Goal: Transaction & Acquisition: Purchase product/service

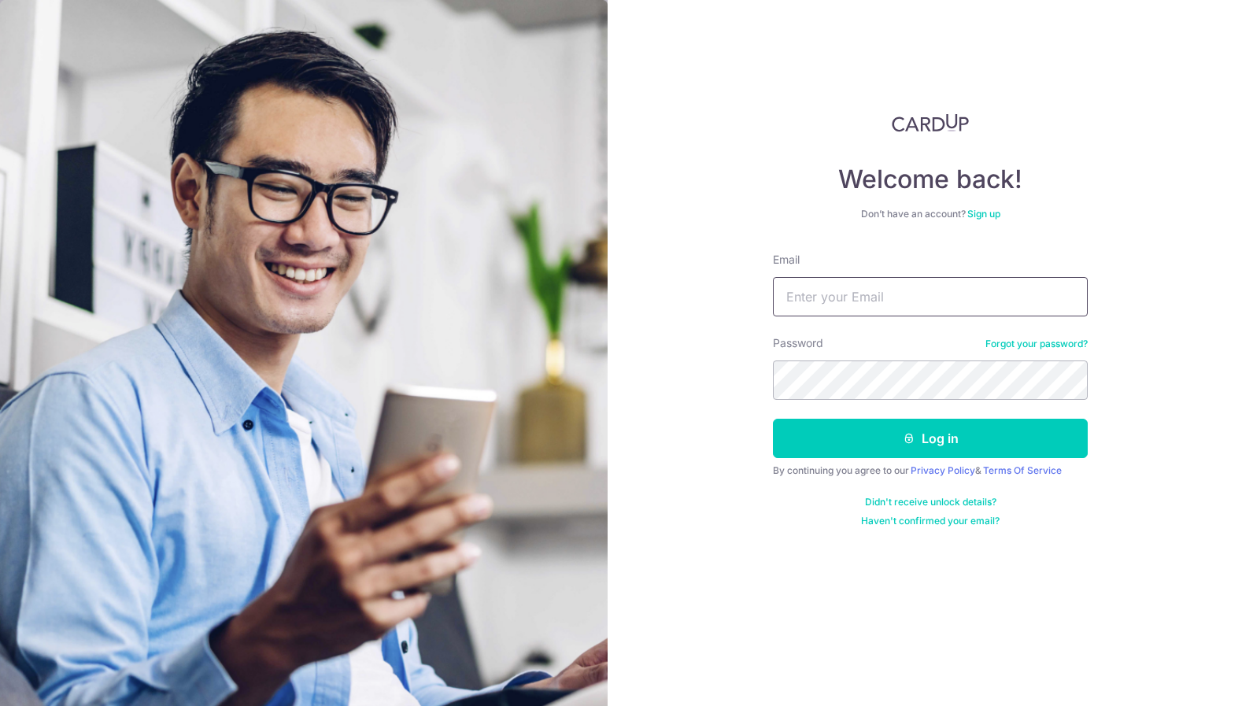
click at [946, 281] on input "Email" at bounding box center [930, 296] width 315 height 39
click at [944, 299] on input "Email" at bounding box center [930, 296] width 315 height 39
type input "calvin"
type input "chrislimmuyao@gmail.com"
click at [773, 419] on button "Log in" at bounding box center [930, 438] width 315 height 39
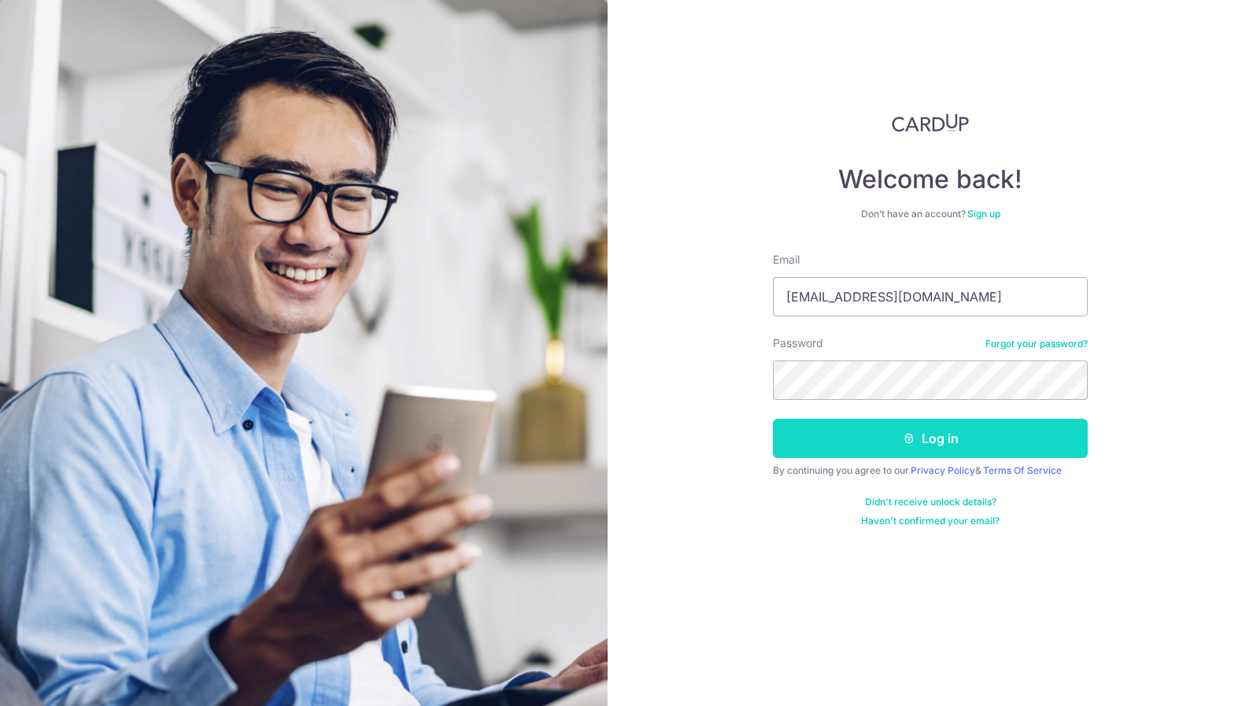
click at [1023, 440] on button "Log in" at bounding box center [930, 438] width 315 height 39
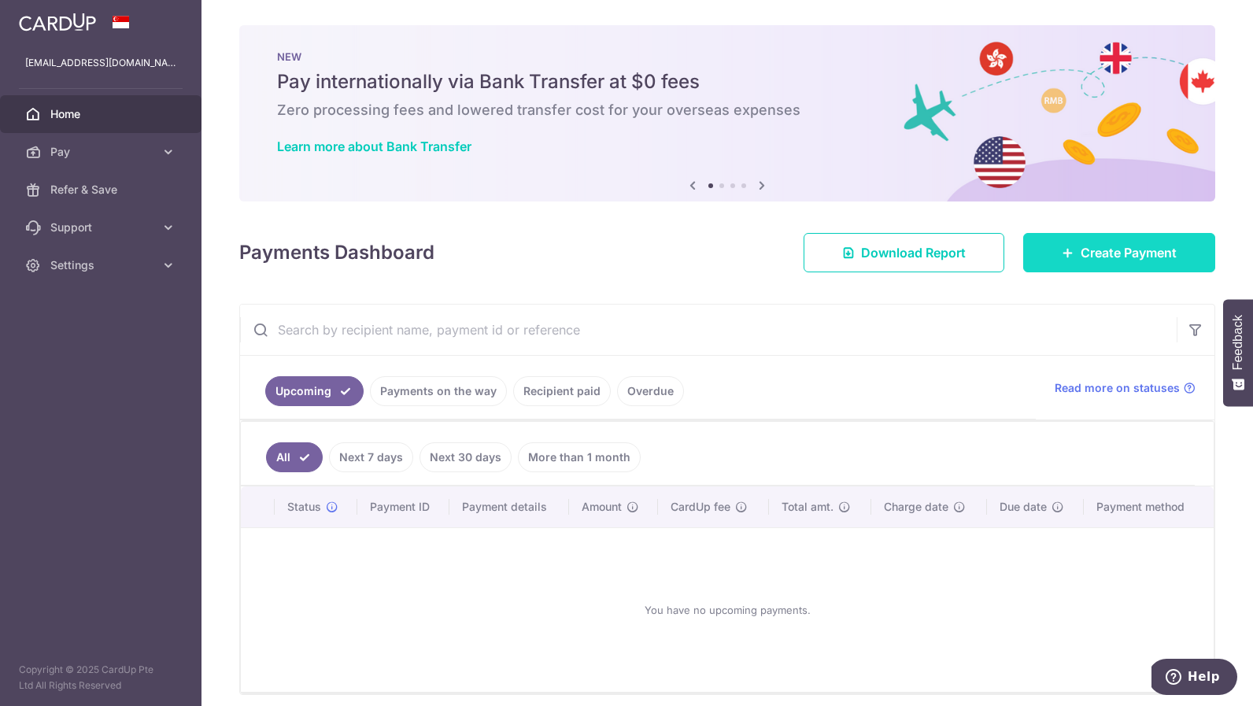
click at [1095, 249] on span "Create Payment" at bounding box center [1128, 252] width 96 height 19
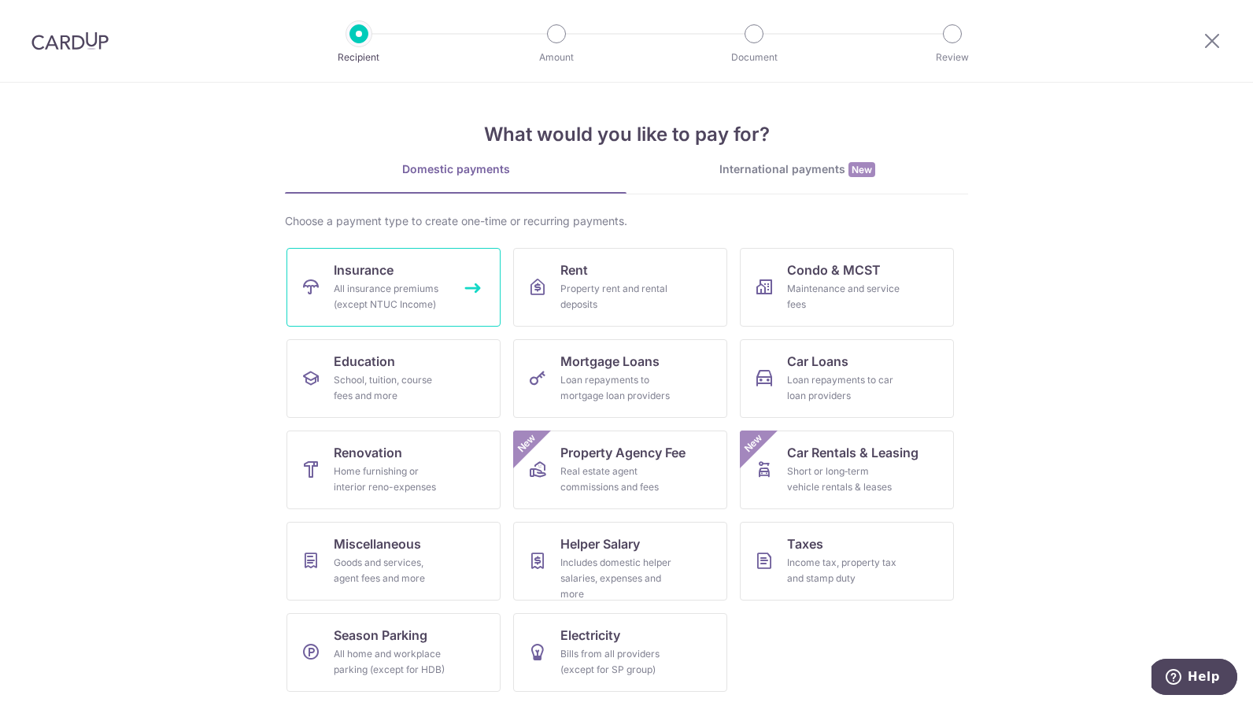
click at [417, 287] on div "All insurance premiums (except NTUC Income)" at bounding box center [390, 296] width 113 height 31
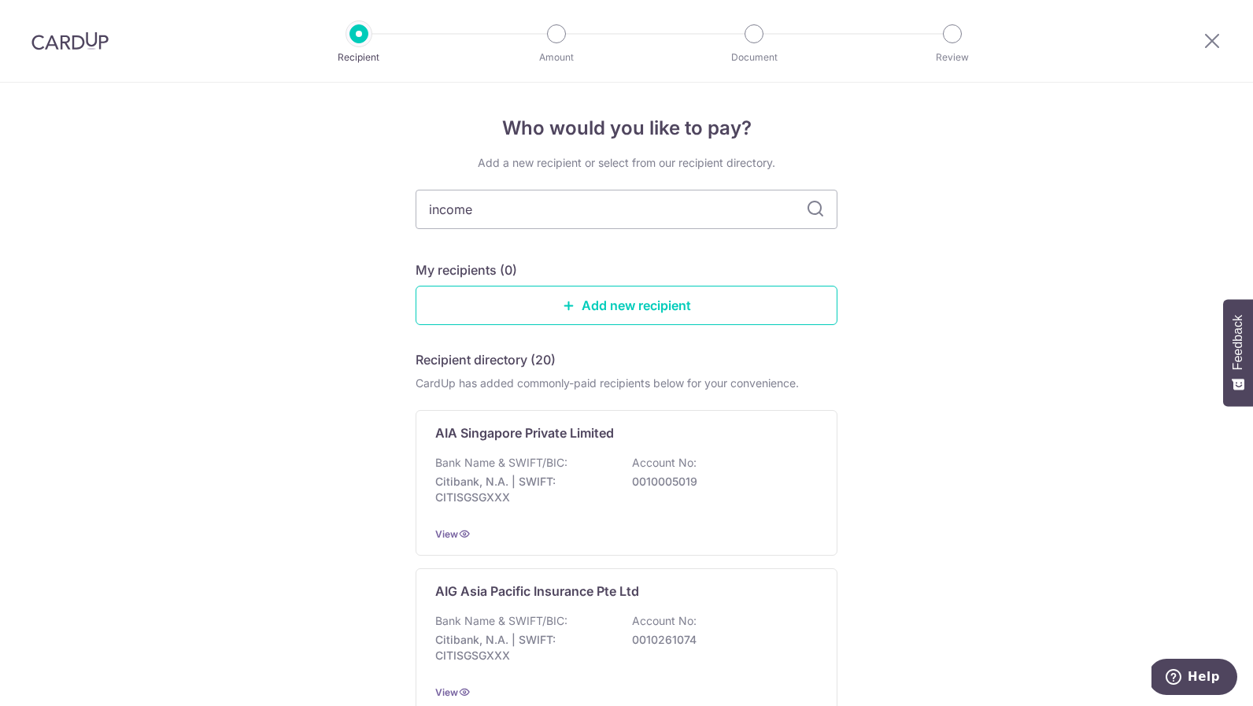
type input "income"
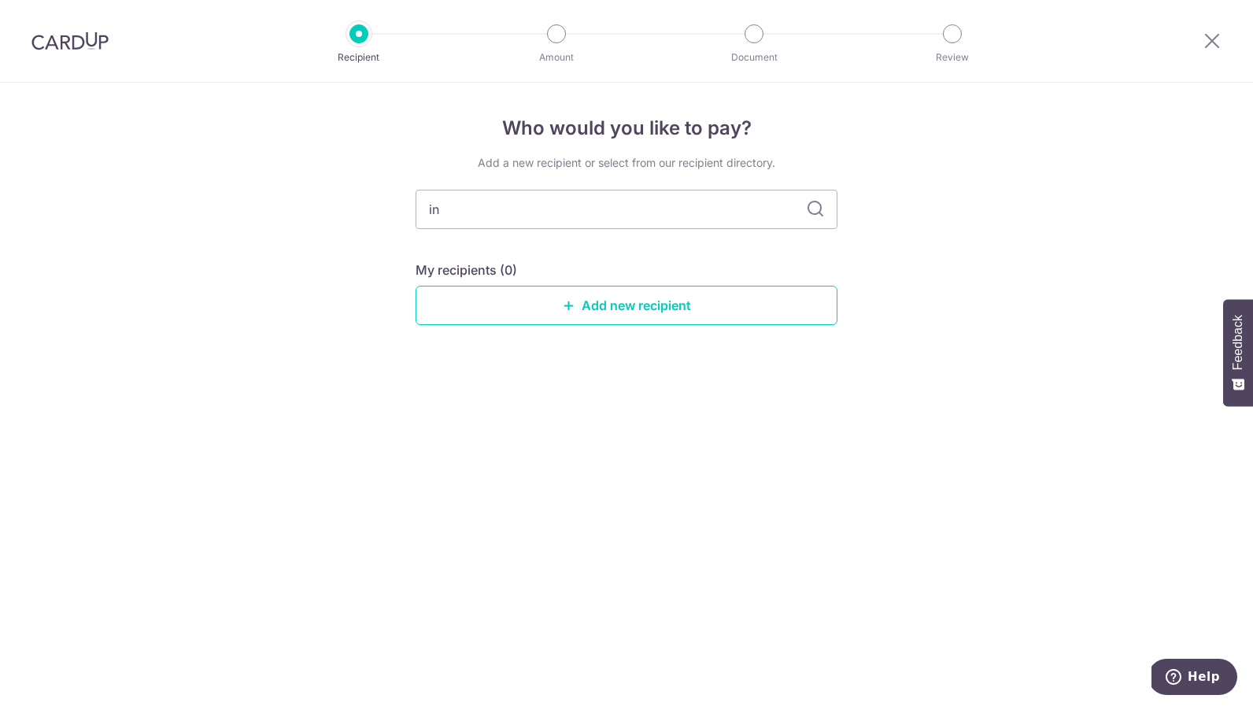
type input "i"
type input "aia"
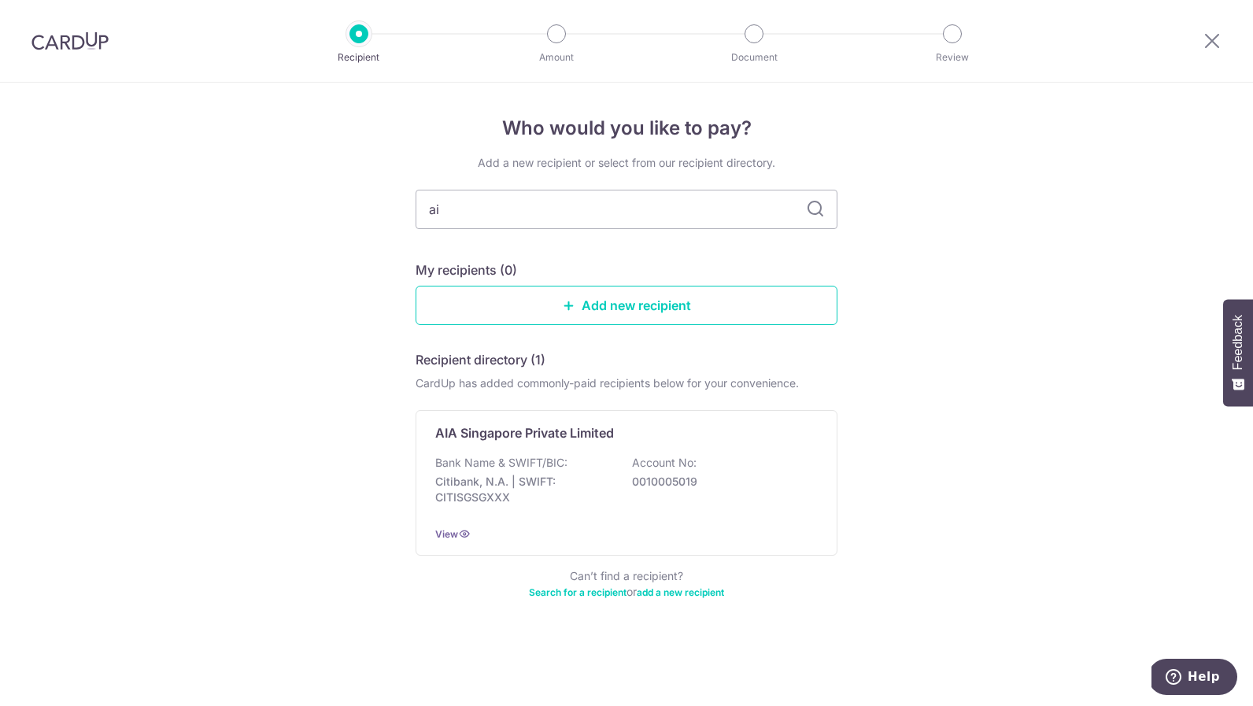
type input "a"
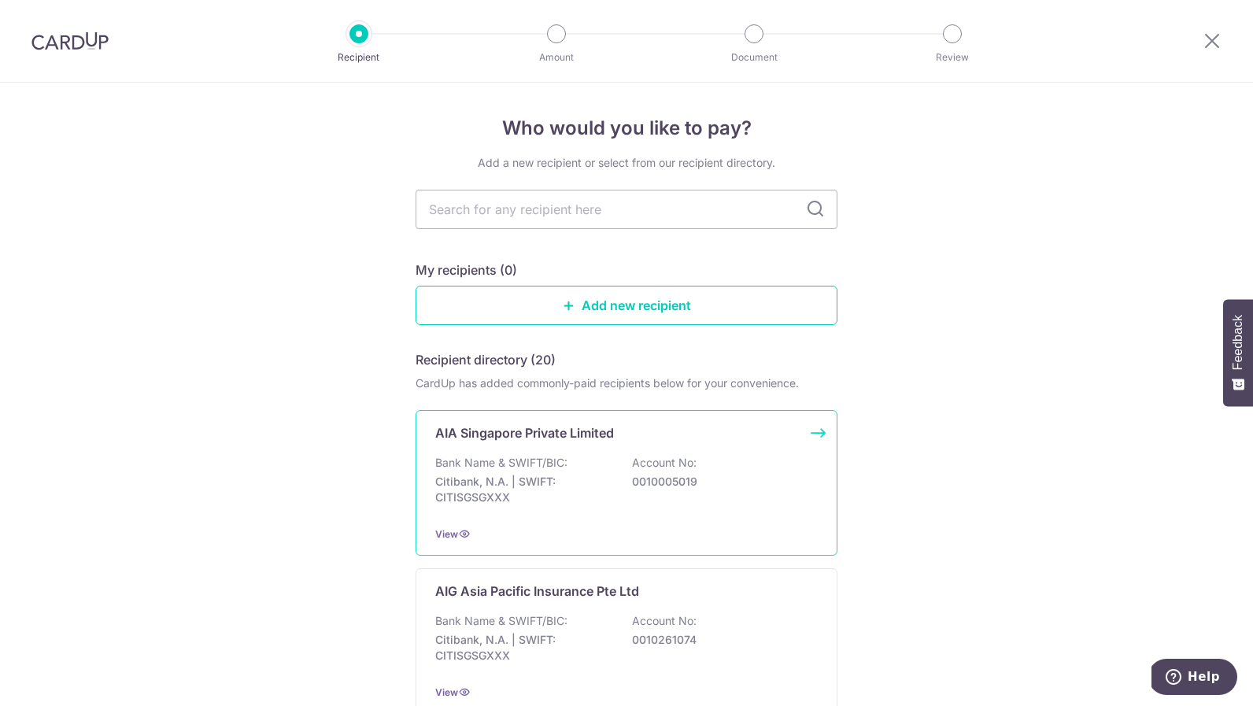
click at [633, 455] on p "Account No:" at bounding box center [664, 463] width 65 height 16
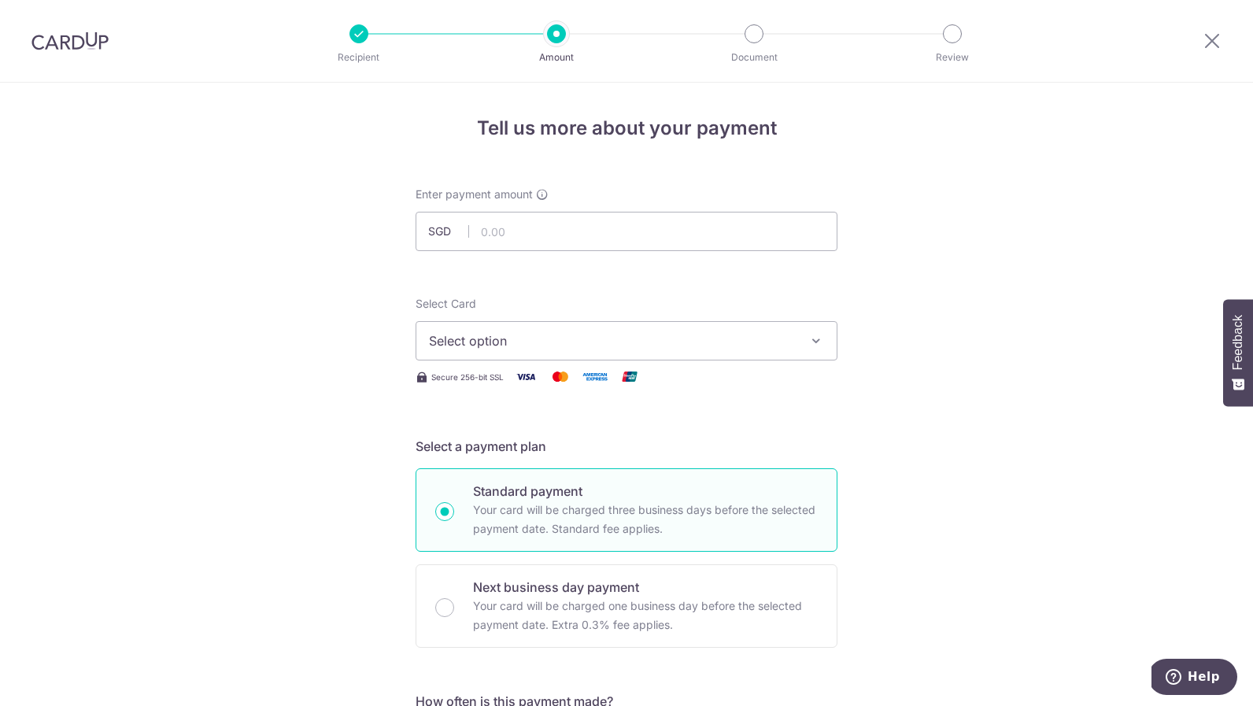
click at [631, 337] on span "Select option" at bounding box center [612, 340] width 367 height 19
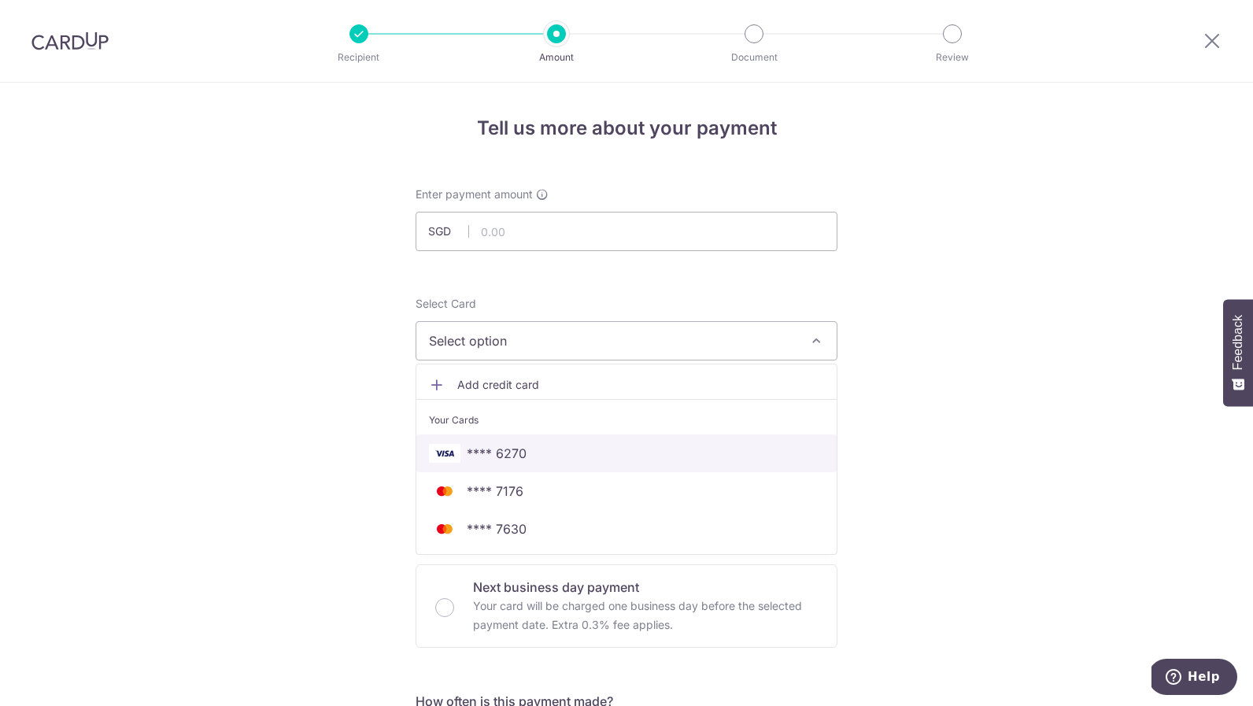
click at [507, 452] on span "**** 6270" at bounding box center [497, 453] width 60 height 19
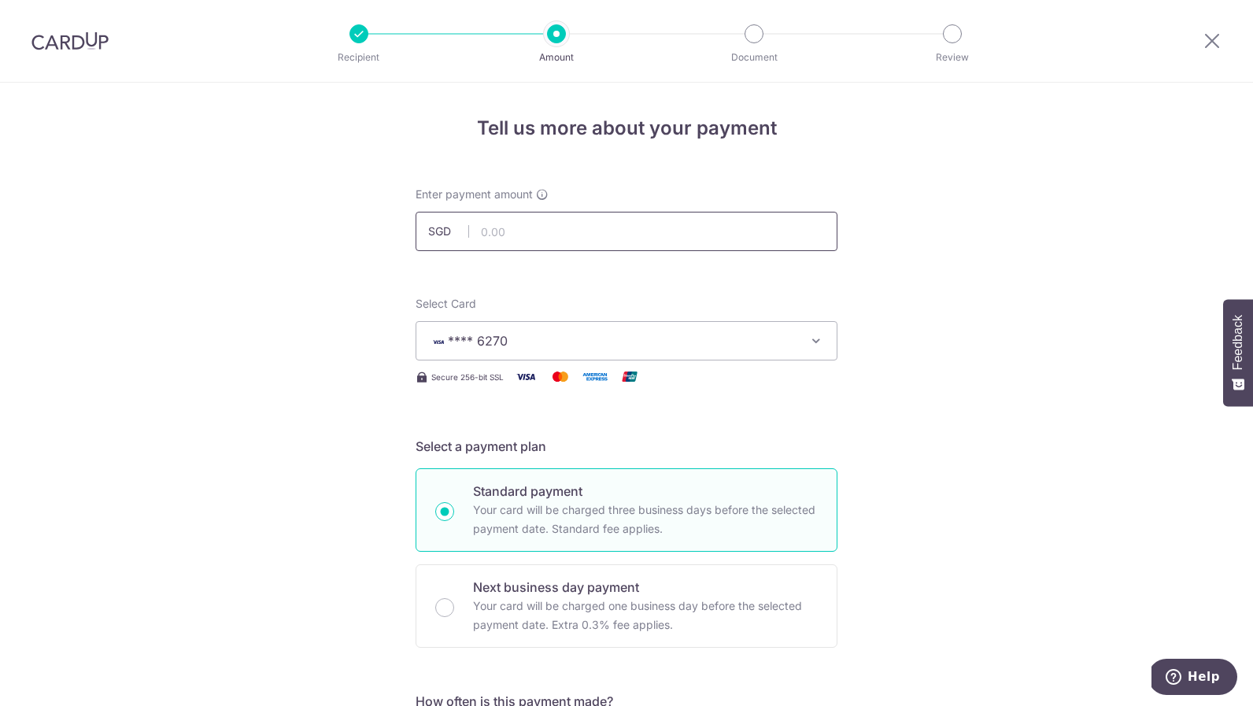
click at [552, 214] on input "text" at bounding box center [627, 231] width 422 height 39
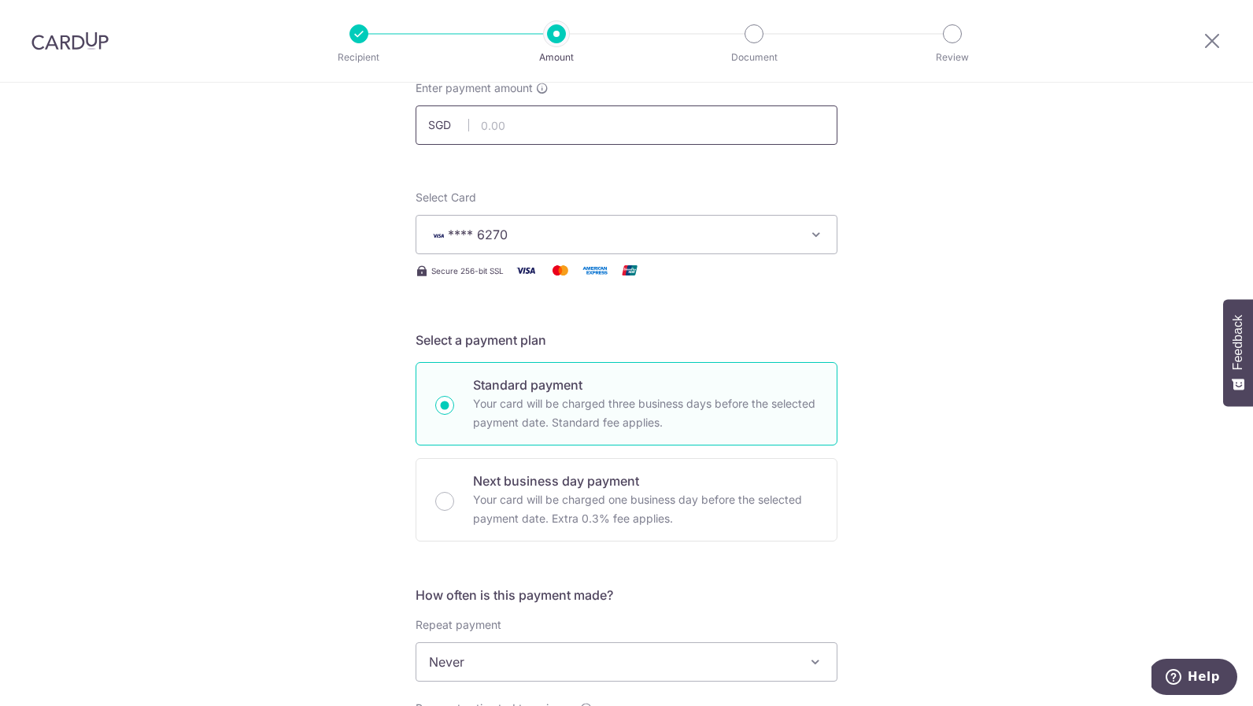
scroll to position [216, 0]
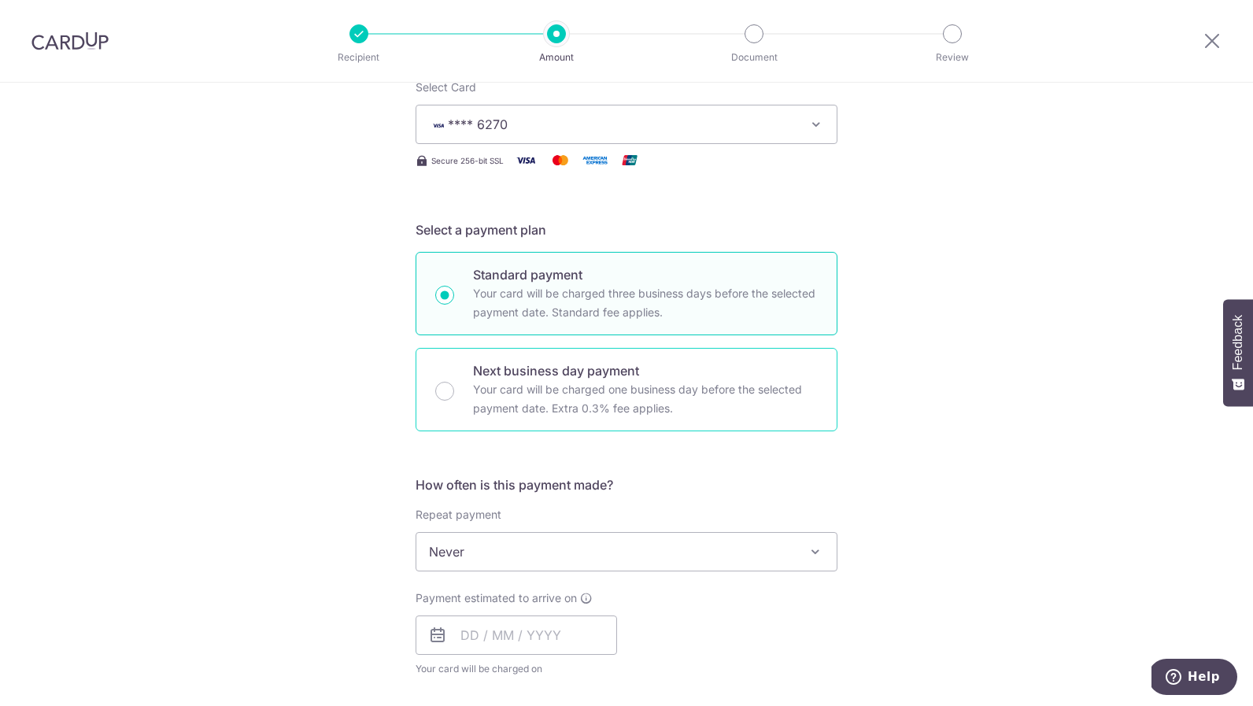
click at [497, 389] on p "Your card will be charged one business day before the selected payment date. Ex…" at bounding box center [645, 399] width 345 height 38
click at [454, 389] on input "Next business day payment Your card will be charged one business day before the…" at bounding box center [444, 391] width 19 height 19
radio input "false"
radio input "true"
click at [545, 301] on p "Your card will be charged three business days before the selected payment date.…" at bounding box center [645, 303] width 345 height 38
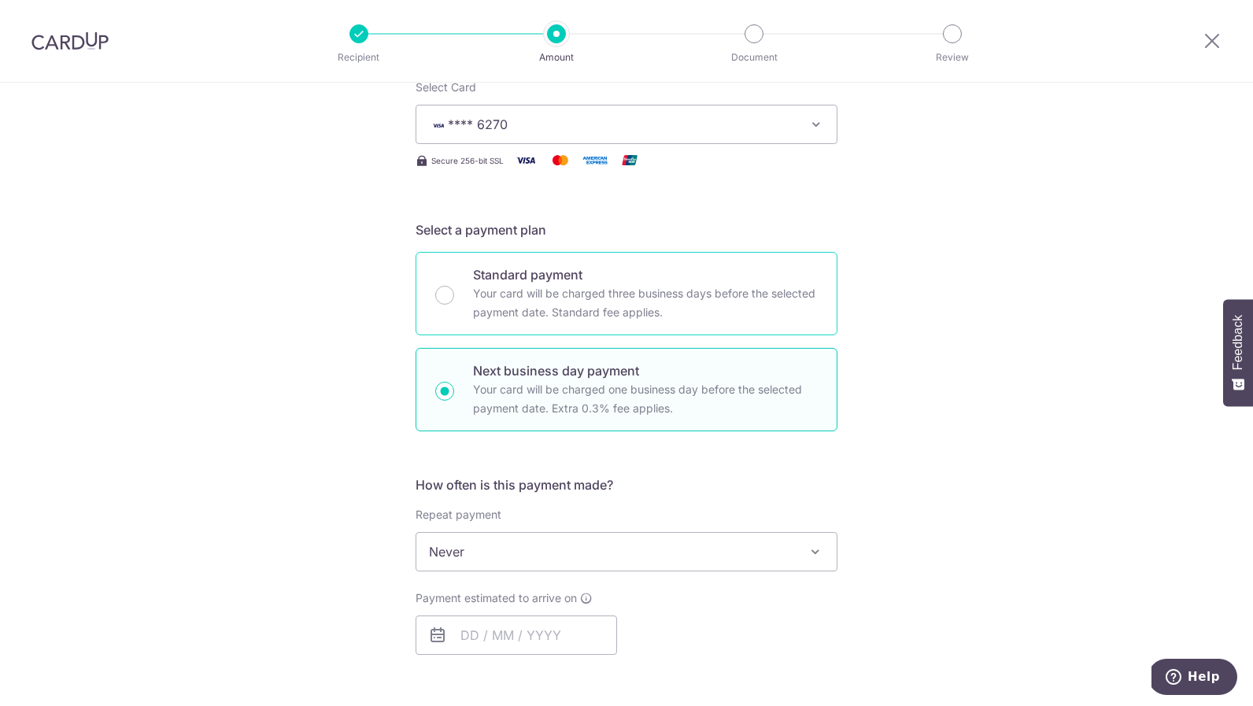
click at [454, 301] on input "Standard payment Your card will be charged three business days before the selec…" at bounding box center [444, 295] width 19 height 19
radio input "true"
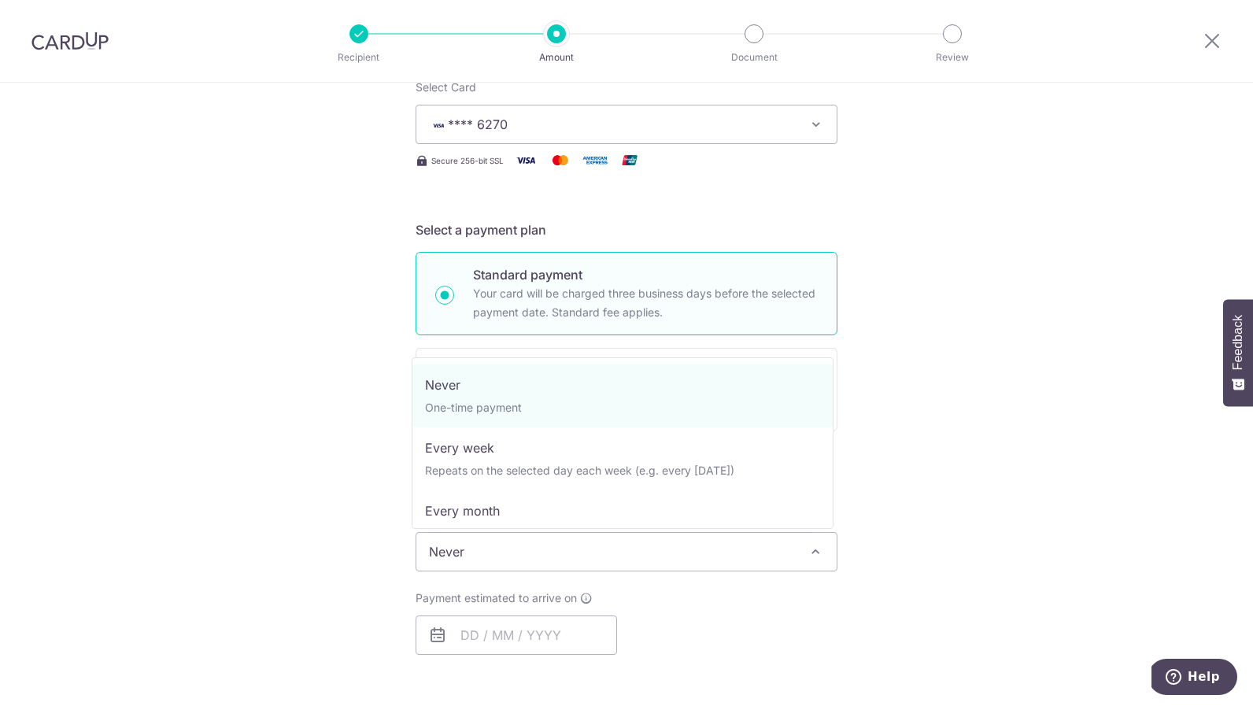
click at [540, 549] on span "Never" at bounding box center [626, 552] width 420 height 38
click at [546, 554] on span "Never" at bounding box center [626, 552] width 420 height 38
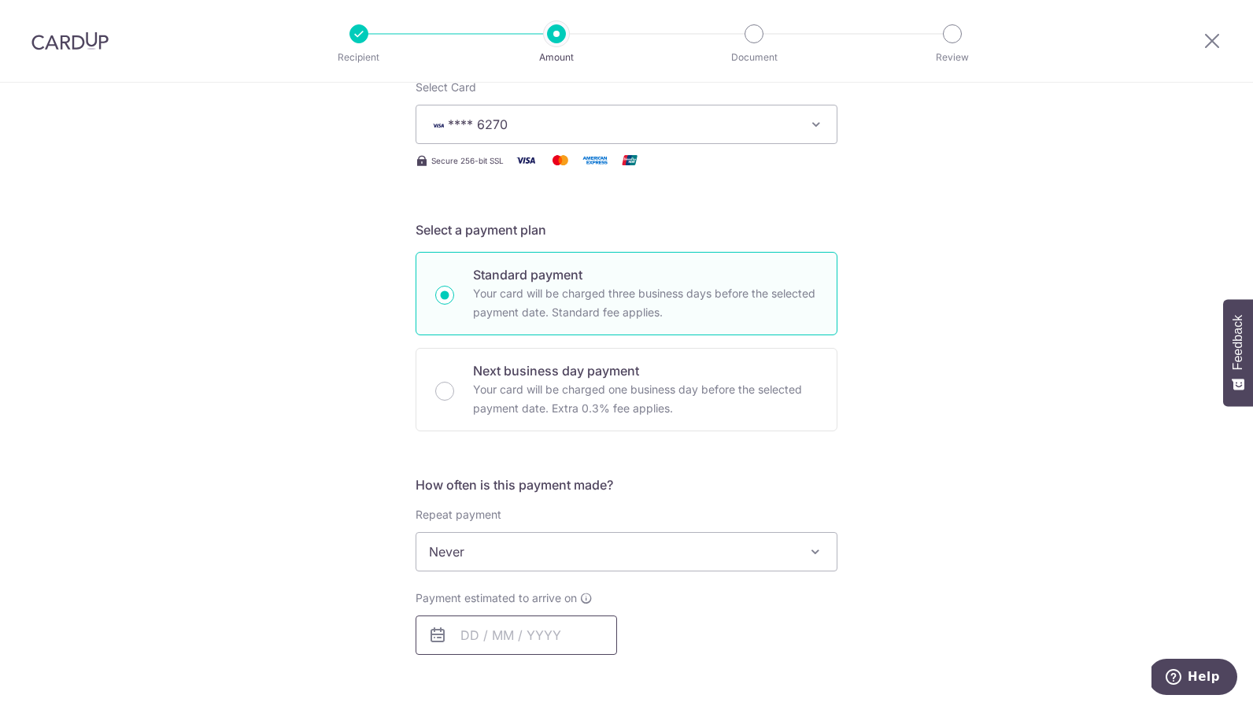
click at [473, 631] on input "text" at bounding box center [516, 634] width 201 height 39
click at [931, 616] on div "Tell us more about your payment Enter payment amount SGD Select Card **** 6270 …" at bounding box center [626, 567] width 1253 height 1402
click at [431, 635] on icon at bounding box center [437, 635] width 19 height 19
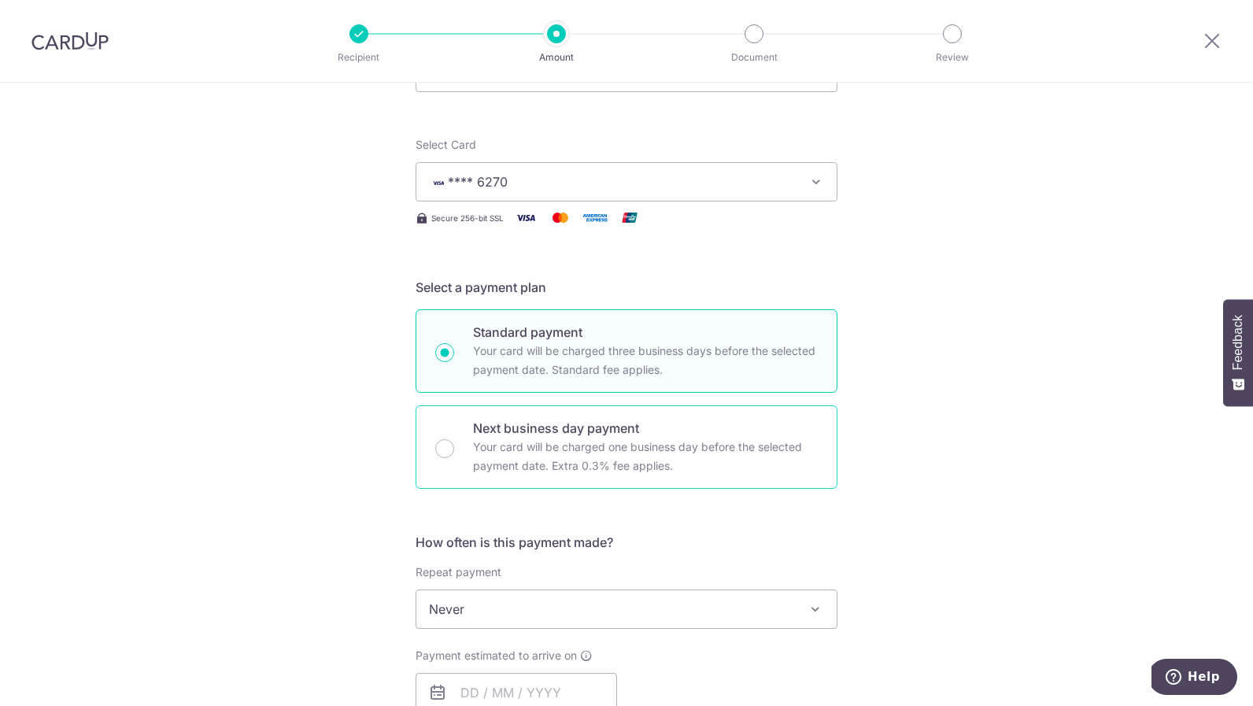
scroll to position [72, 0]
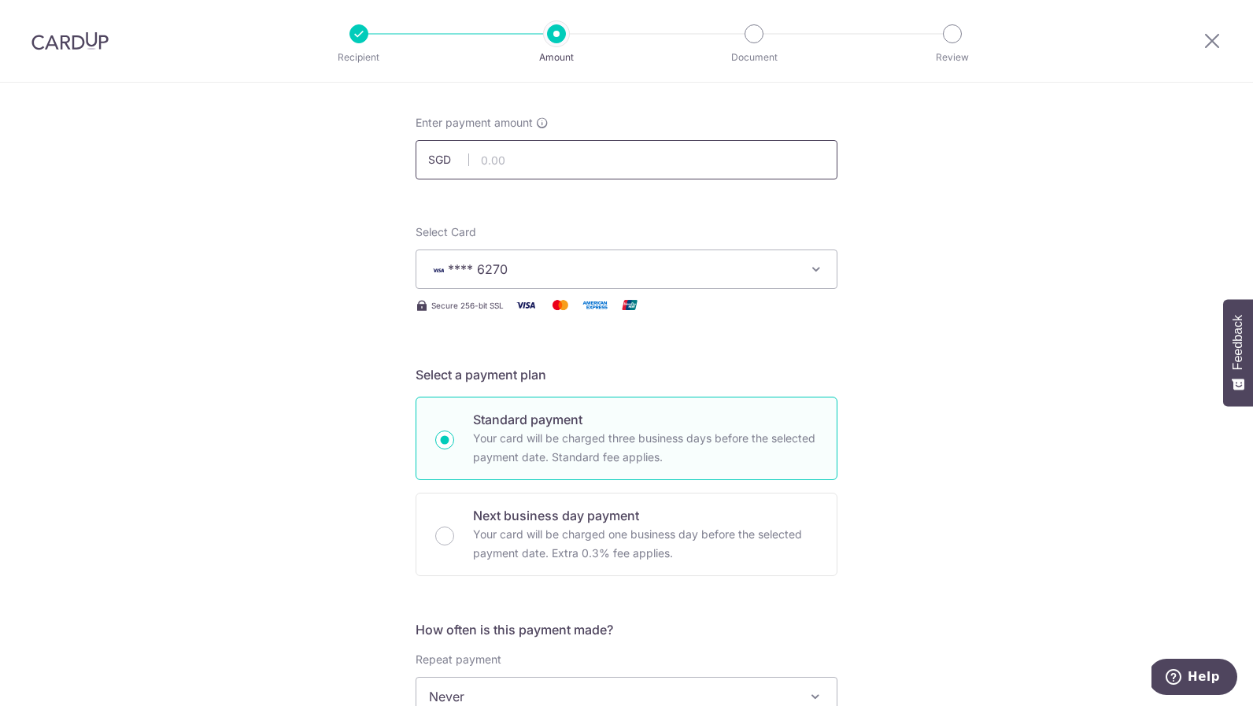
click at [531, 170] on input "text" at bounding box center [627, 159] width 422 height 39
click at [944, 373] on div "Tell us more about your payment Enter payment amount SGD 150 Select Card **** 6…" at bounding box center [626, 712] width 1253 height 1402
type input "150.00"
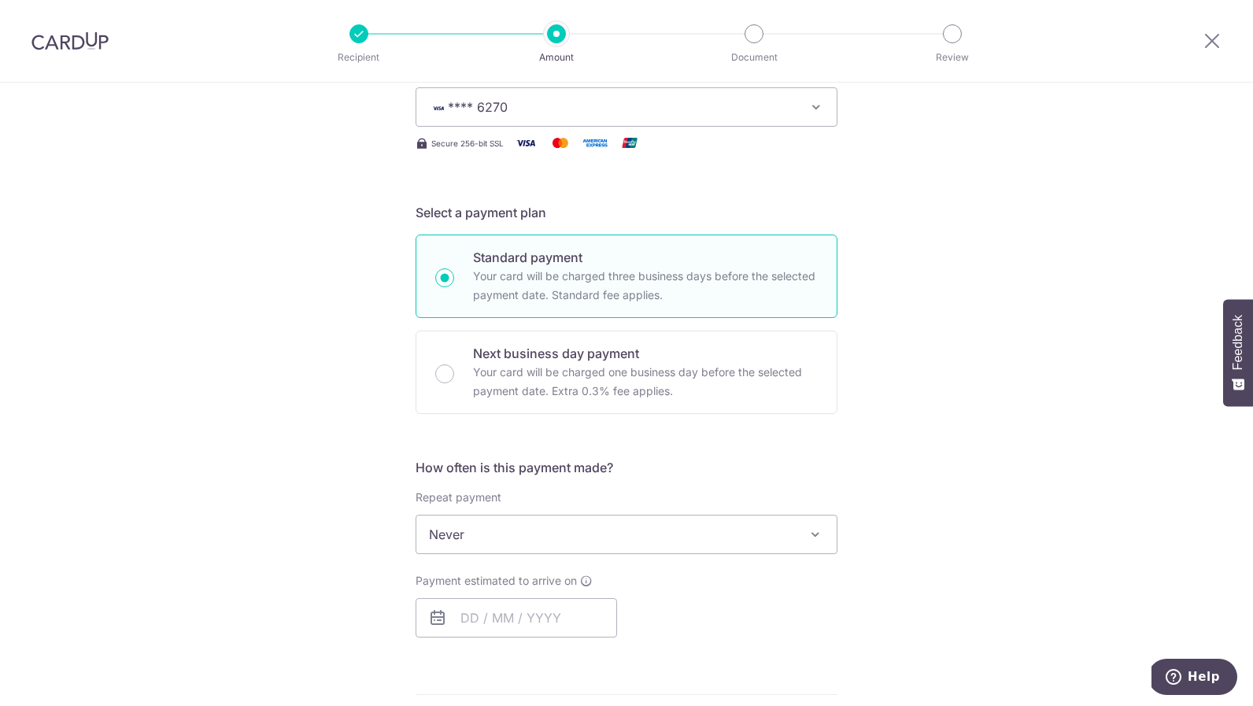
scroll to position [381, 0]
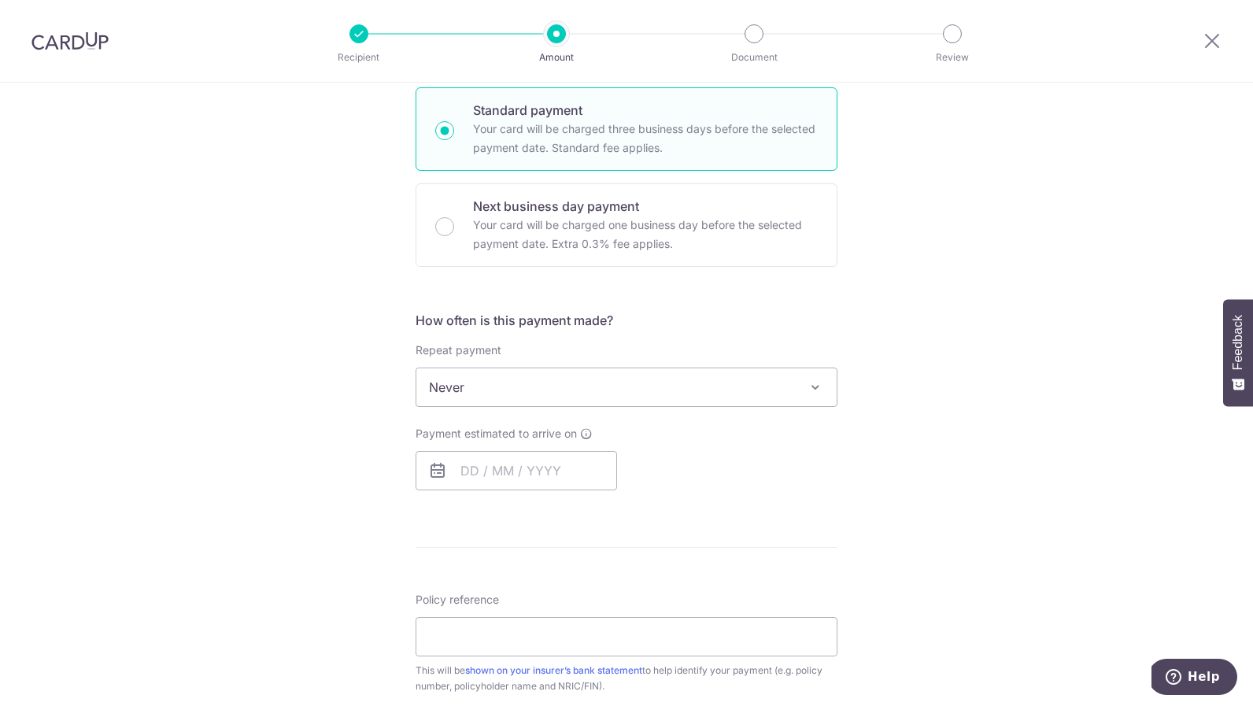
click at [433, 475] on icon at bounding box center [437, 470] width 19 height 19
click at [445, 470] on input "text" at bounding box center [516, 470] width 201 height 39
click at [464, 470] on input "text" at bounding box center [516, 470] width 201 height 39
click at [537, 615] on link "10" at bounding box center [542, 613] width 25 height 25
type input "10/09/2025"
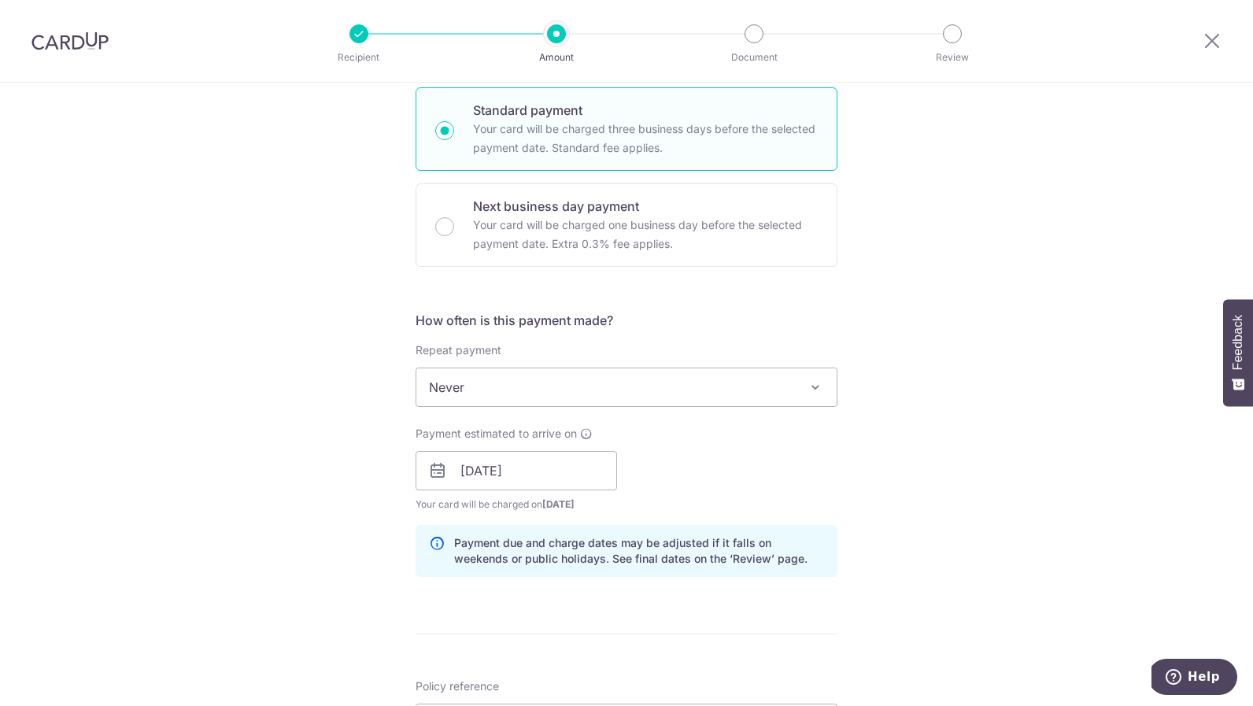
scroll to position [361, 0]
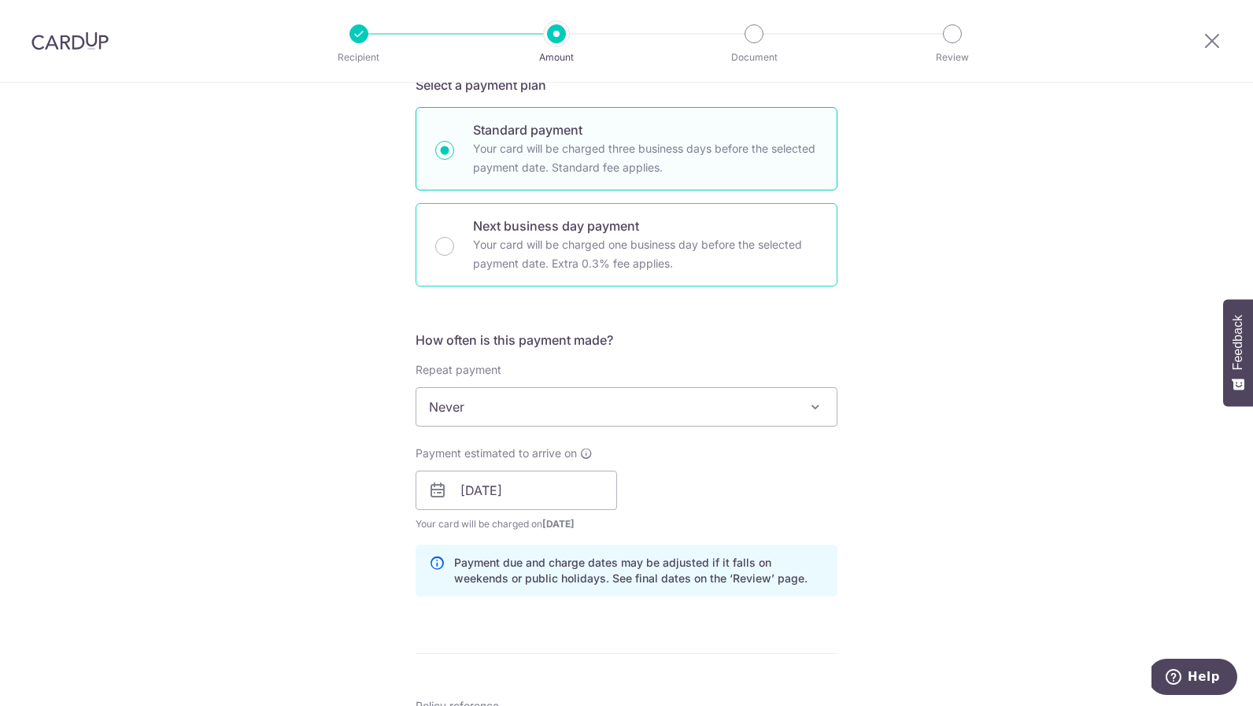
drag, startPoint x: 481, startPoint y: 227, endPoint x: 491, endPoint y: 238, distance: 15.0
click at [480, 227] on p "Next business day payment" at bounding box center [645, 225] width 345 height 19
click at [454, 237] on input "Next business day payment Your card will be charged one business day before the…" at bounding box center [444, 246] width 19 height 19
radio input "false"
radio input "true"
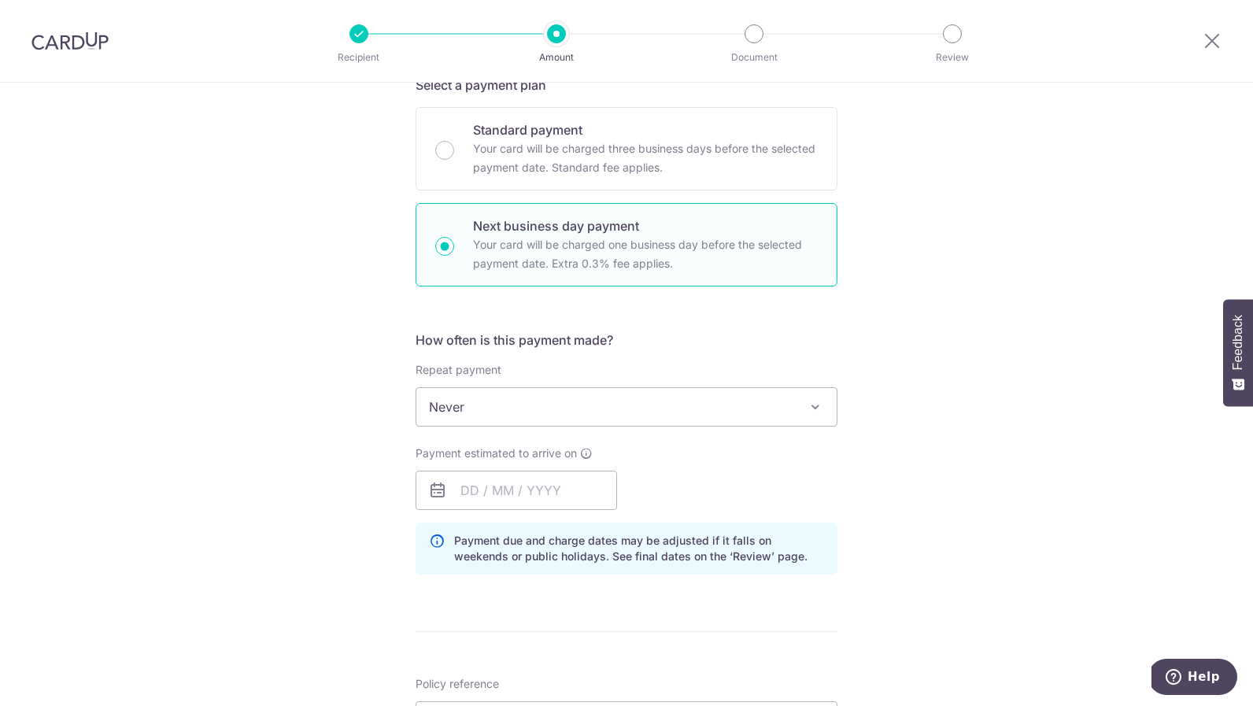
click at [430, 490] on icon at bounding box center [437, 490] width 19 height 19
click at [477, 499] on input "text" at bounding box center [516, 490] width 201 height 39
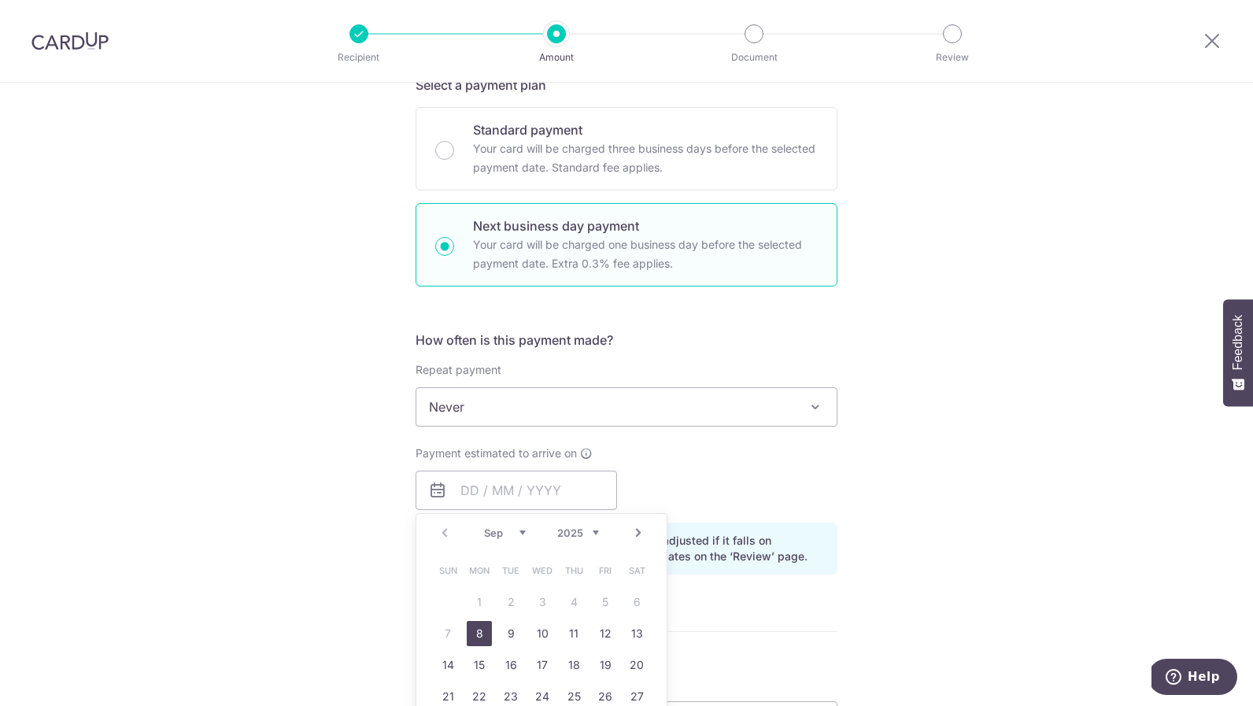
click at [474, 635] on link "8" at bounding box center [479, 633] width 25 height 25
type input "[DATE]"
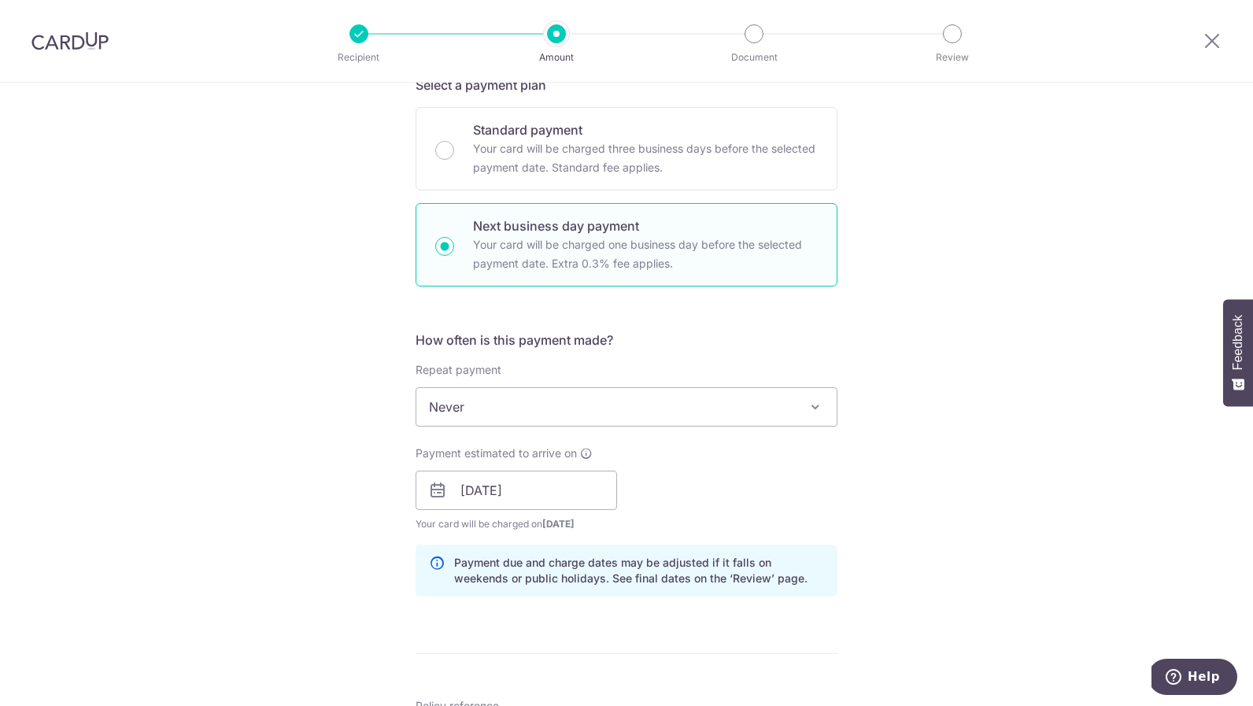
click at [476, 179] on div "Standard payment Your card will be charged three business days before the selec…" at bounding box center [627, 148] width 422 height 83
radio input "true"
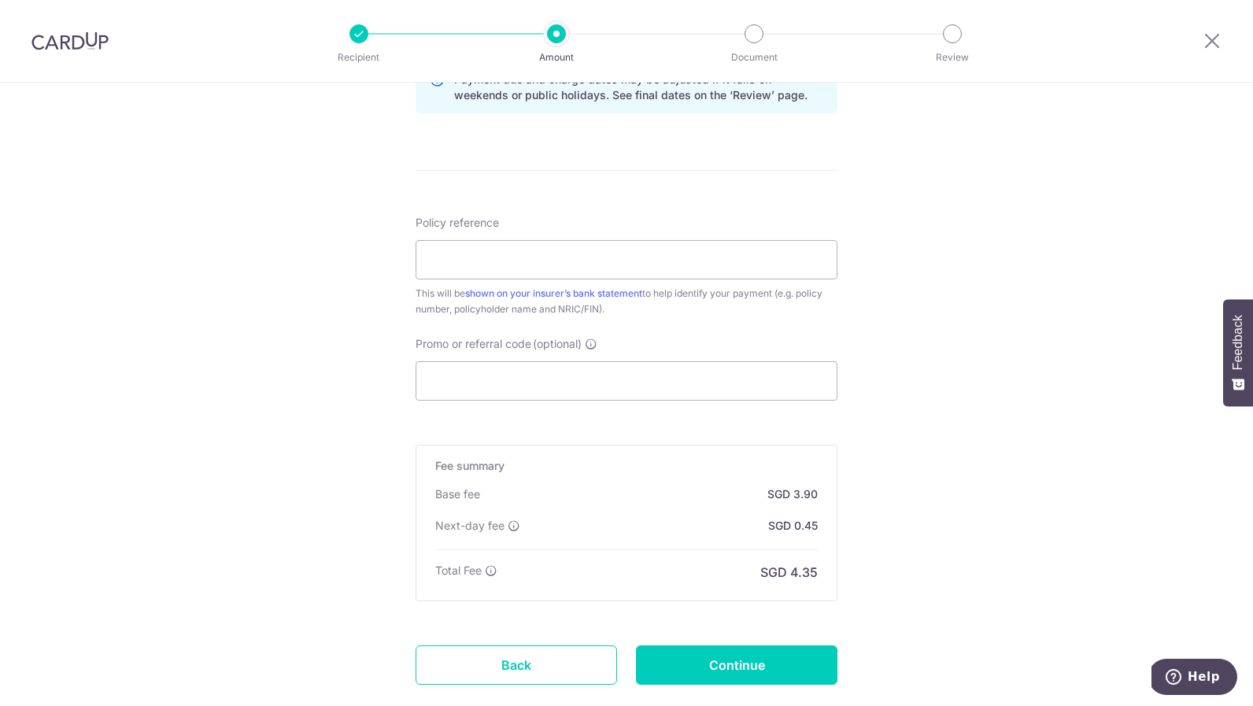
scroll to position [910, 0]
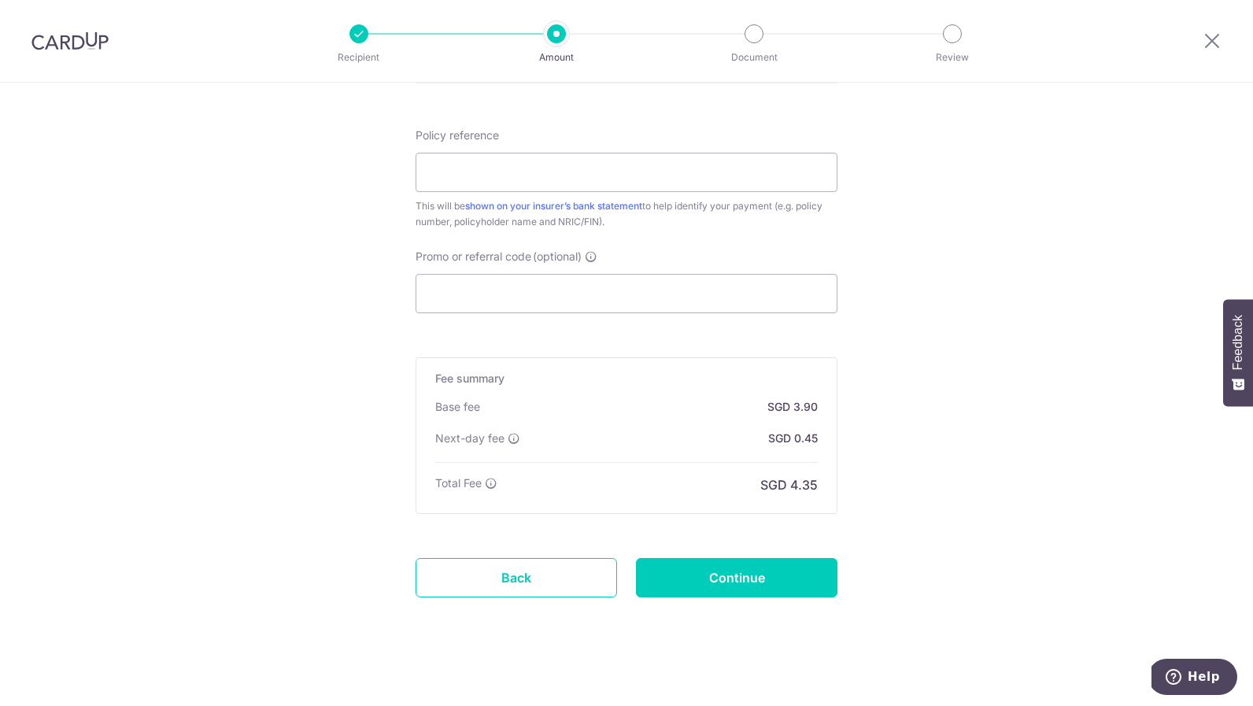
click at [754, 37] on div at bounding box center [753, 33] width 19 height 19
click at [754, 39] on div at bounding box center [753, 33] width 19 height 19
click at [589, 305] on input "Promo or referral code (optional)" at bounding box center [627, 293] width 422 height 39
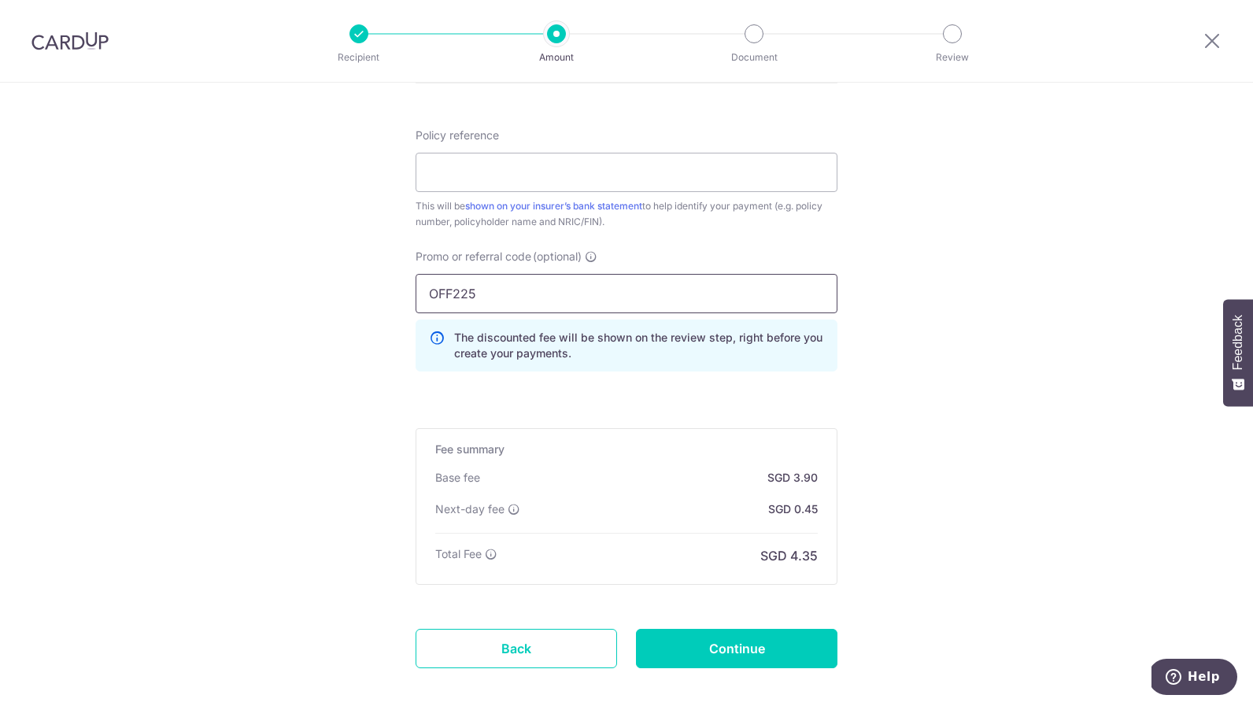
type input "OFF225"
click at [678, 639] on input "Continue" at bounding box center [736, 648] width 201 height 39
type input "Create Schedule"
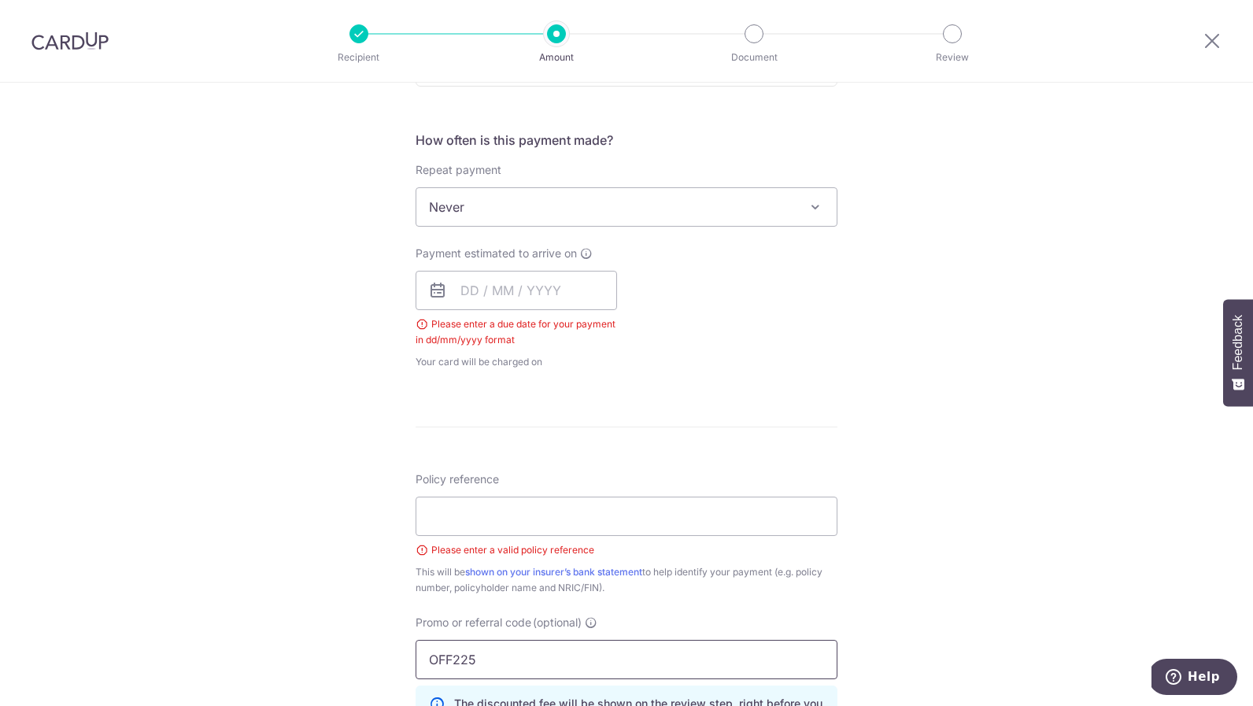
scroll to position [931, 0]
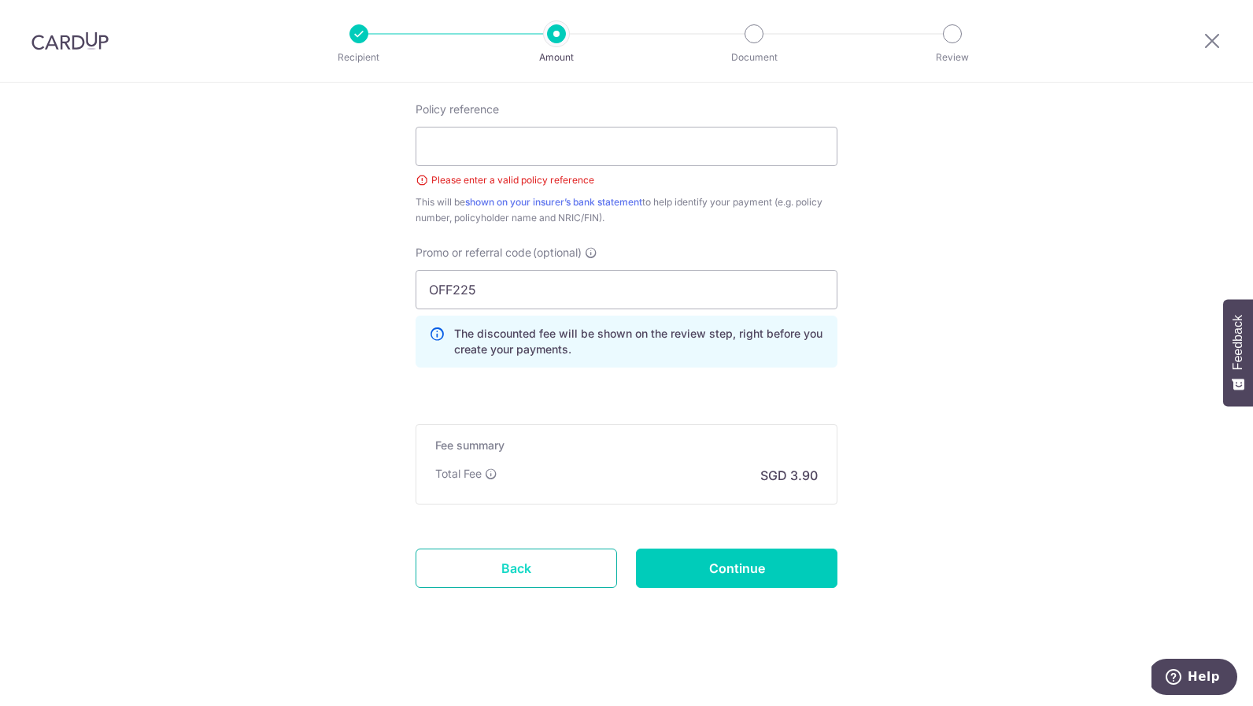
click at [537, 572] on link "Back" at bounding box center [516, 567] width 201 height 39
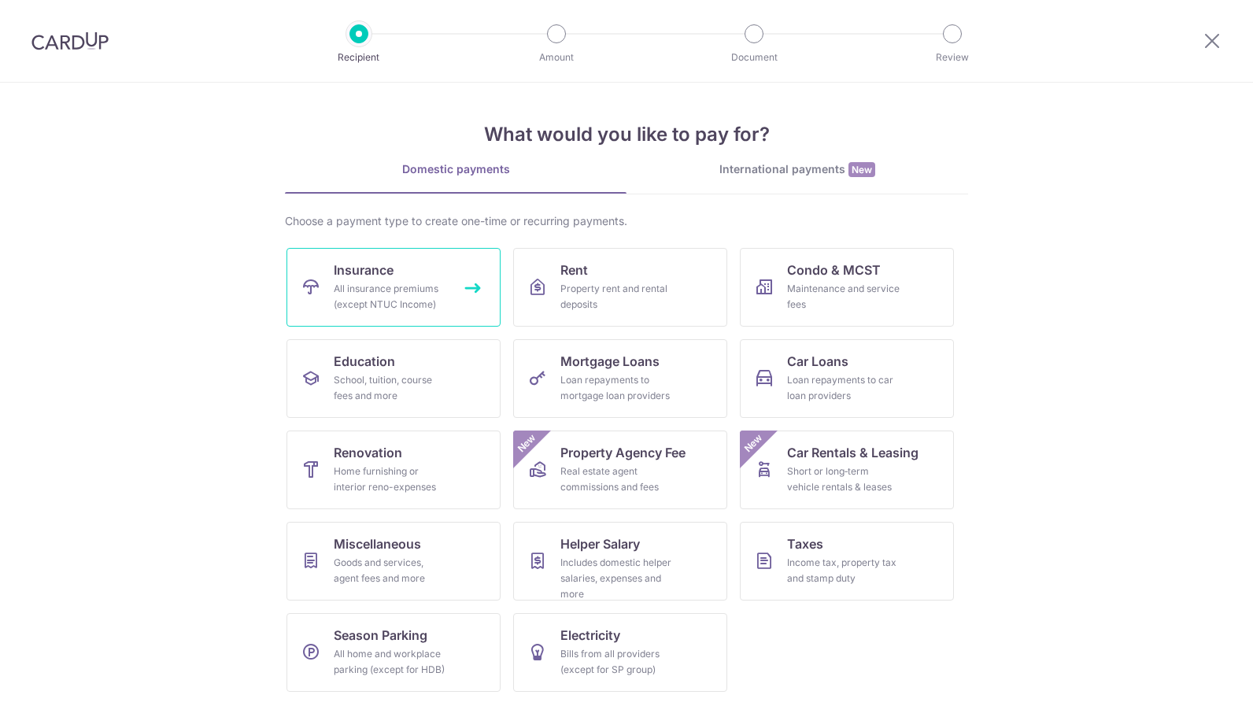
click at [395, 283] on div "All insurance premiums (except NTUC Income)" at bounding box center [390, 296] width 113 height 31
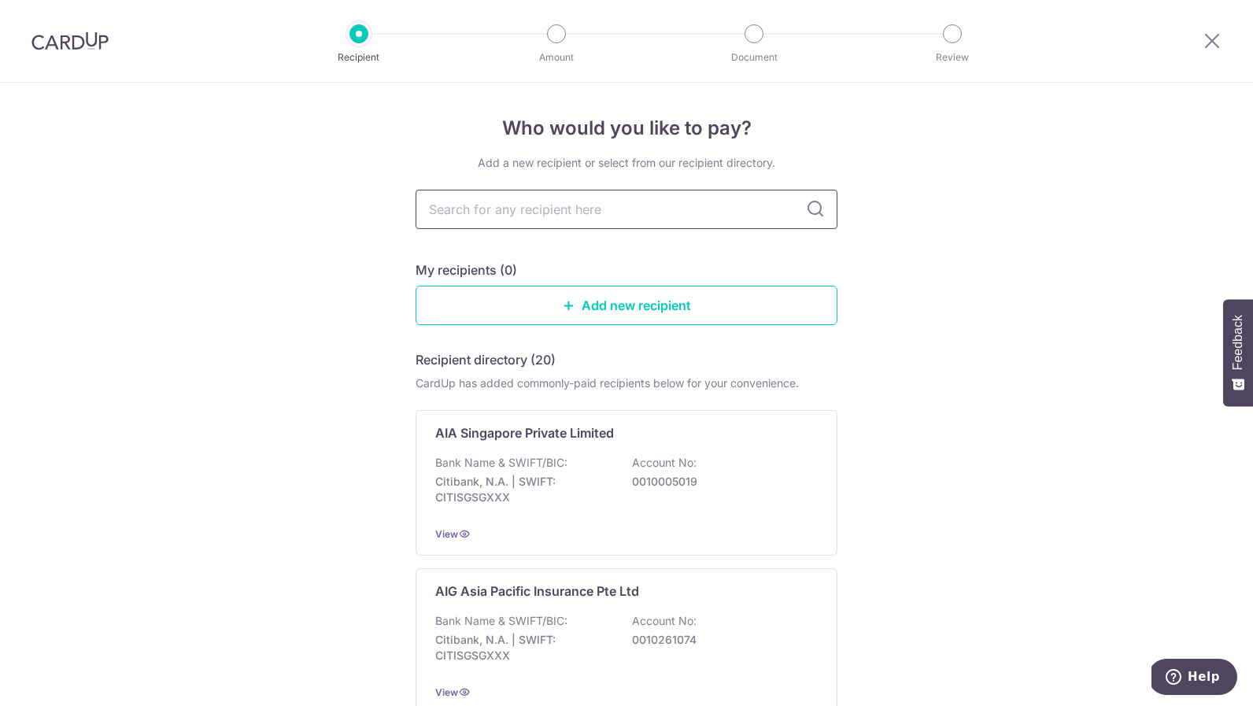
click at [541, 201] on input "text" at bounding box center [627, 209] width 422 height 39
type input "a"
click at [706, 435] on div "AIA Singapore Private Limited" at bounding box center [617, 432] width 364 height 19
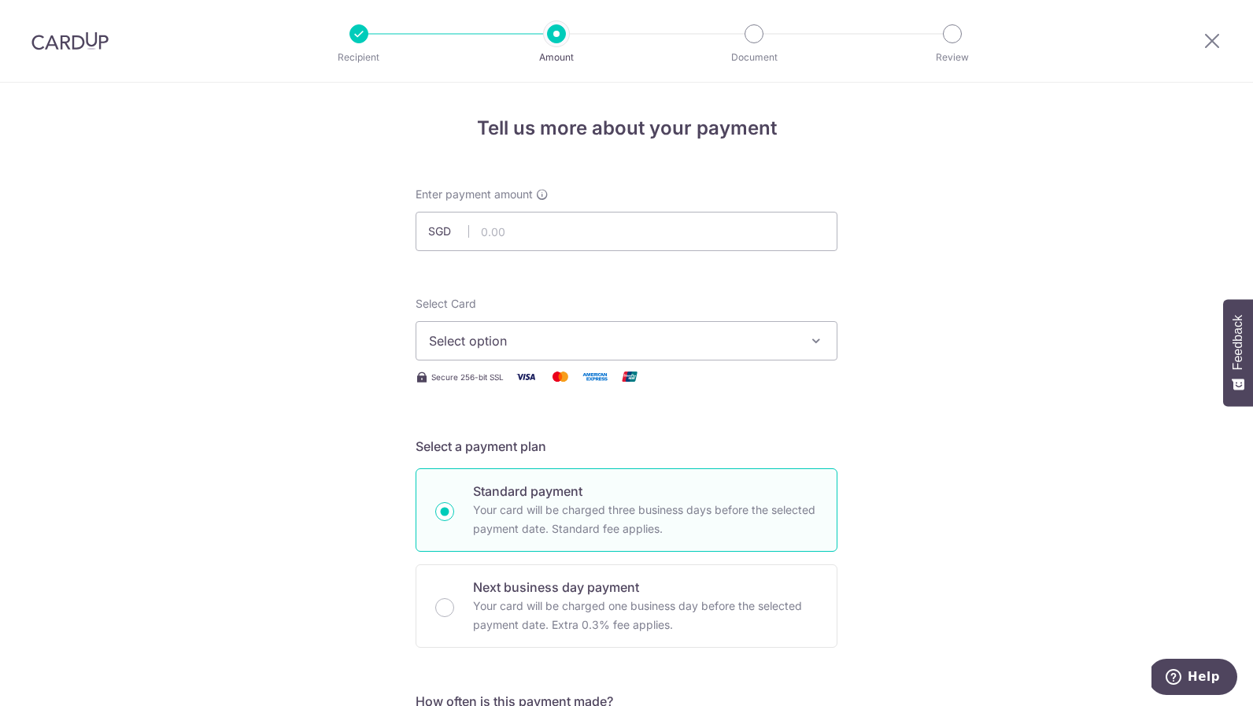
click at [712, 339] on span "Select option" at bounding box center [612, 340] width 367 height 19
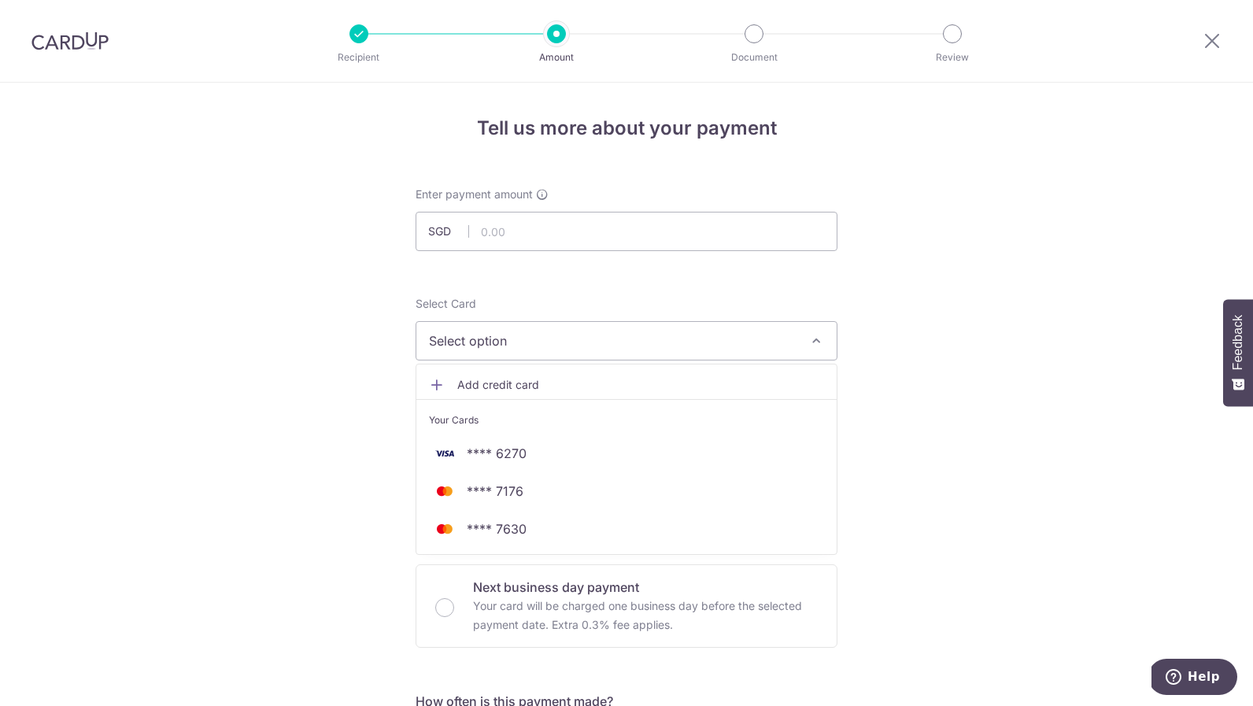
drag, startPoint x: 898, startPoint y: 356, endPoint x: 748, endPoint y: 416, distance: 161.8
